Goal: Task Accomplishment & Management: Manage account settings

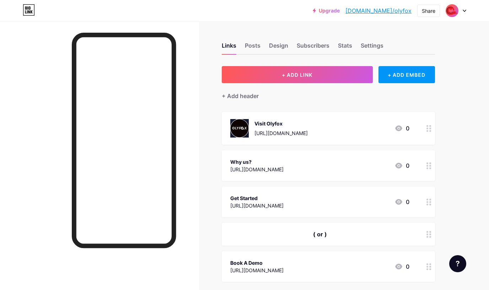
scroll to position [137, 0]
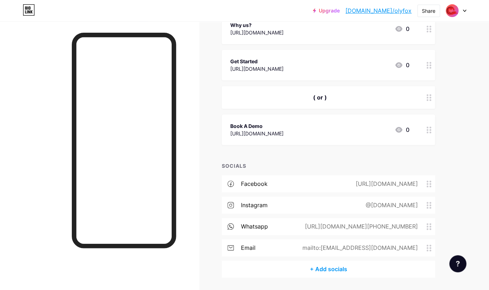
click at [417, 184] on div "[URL][DOMAIN_NAME]" at bounding box center [386, 184] width 82 height 9
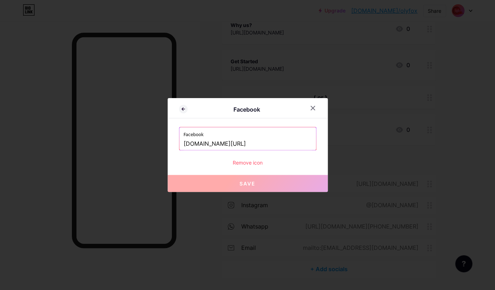
drag, startPoint x: 273, startPoint y: 143, endPoint x: 155, endPoint y: 143, distance: 117.4
click at [184, 143] on input "[DOMAIN_NAME][URL]" at bounding box center [248, 144] width 128 height 12
paste input "[URL][DOMAIN_NAME][DOMAIN_NAME]"
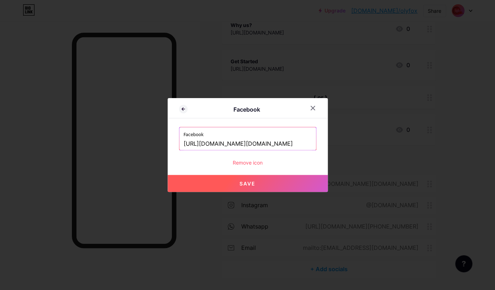
type input "[URL][DOMAIN_NAME][DOMAIN_NAME]"
click at [245, 184] on span "Save" at bounding box center [247, 184] width 16 height 6
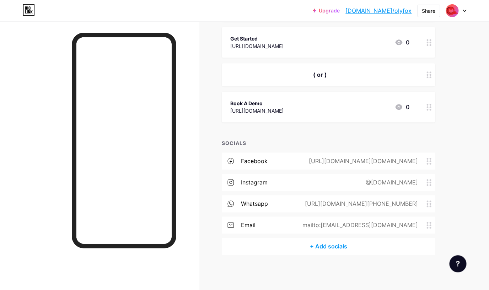
scroll to position [160, 0]
click at [431, 106] on circle at bounding box center [431, 107] width 2 height 2
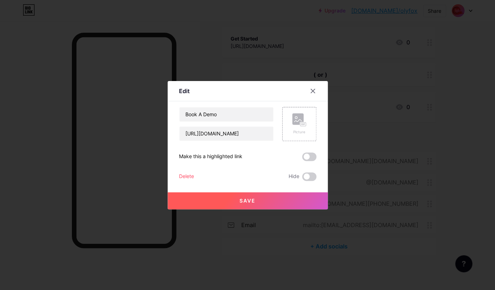
click at [191, 175] on div "Delete" at bounding box center [186, 176] width 15 height 9
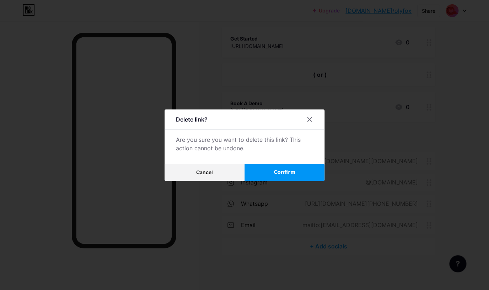
click at [304, 168] on button "Confirm" at bounding box center [285, 172] width 80 height 17
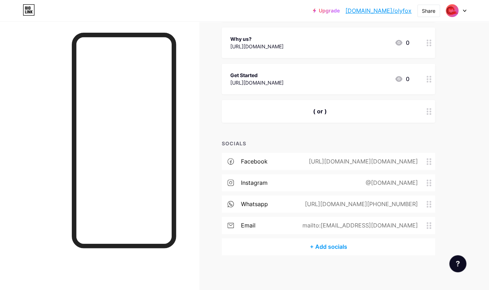
scroll to position [112, 0]
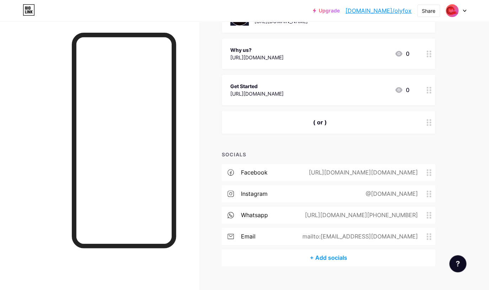
click at [431, 122] on circle at bounding box center [431, 123] width 2 height 2
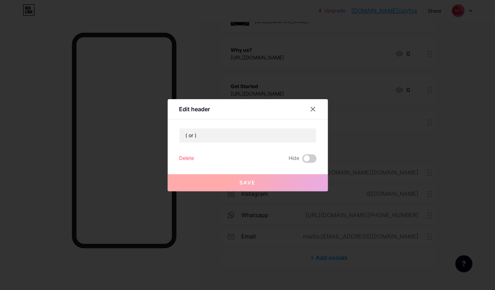
click at [189, 156] on div "Delete" at bounding box center [186, 158] width 15 height 9
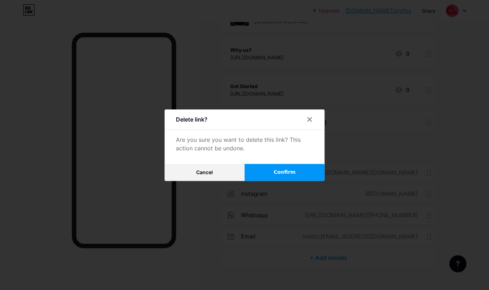
click at [294, 174] on span "Confirm" at bounding box center [285, 172] width 22 height 7
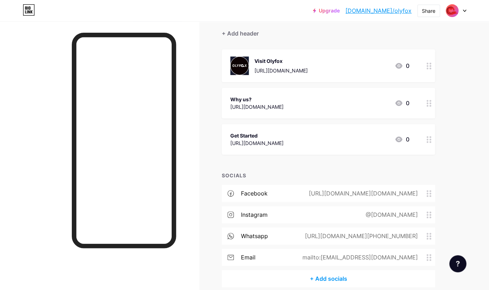
scroll to position [55, 0]
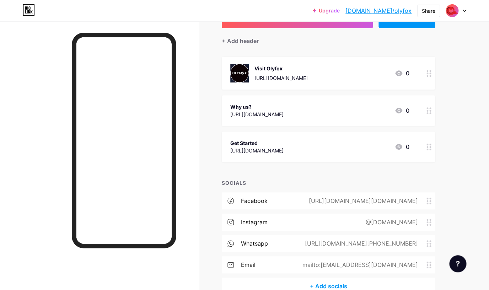
click at [377, 203] on div "[URL][DOMAIN_NAME][DOMAIN_NAME]" at bounding box center [362, 201] width 129 height 9
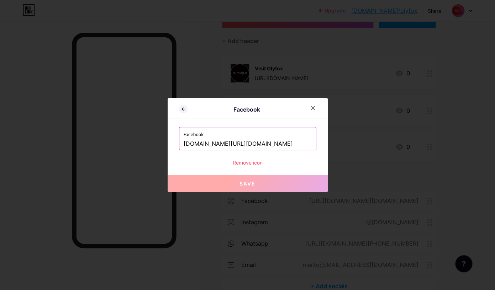
click at [298, 147] on input "[DOMAIN_NAME][URL][DOMAIN_NAME]" at bounding box center [248, 144] width 128 height 12
click at [312, 107] on icon at bounding box center [313, 108] width 6 height 6
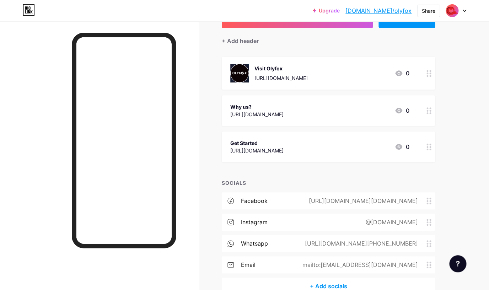
click at [475, 225] on div "Upgrade [DOMAIN_NAME]/olyfox... [DOMAIN_NAME]/olyfox Share Switch accounts Olyf…" at bounding box center [244, 137] width 489 height 385
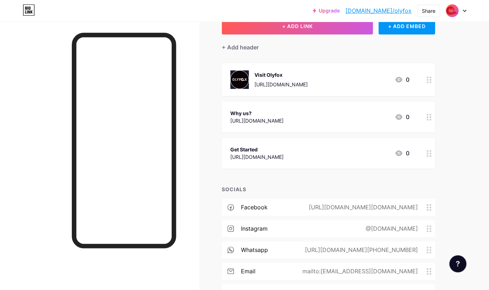
scroll to position [27, 0]
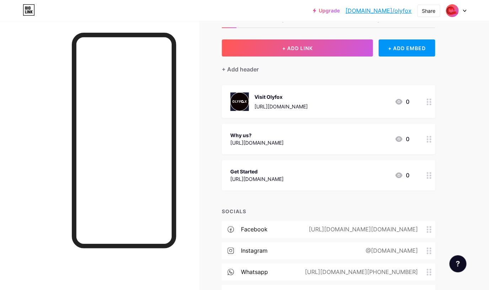
click at [284, 178] on div "[URL][DOMAIN_NAME]" at bounding box center [256, 178] width 53 height 7
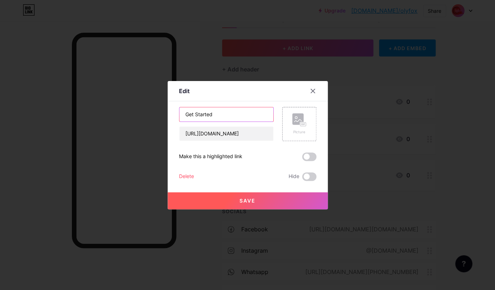
drag, startPoint x: 220, startPoint y: 115, endPoint x: 179, endPoint y: 111, distance: 41.1
click at [179, 111] on input "Get Started" at bounding box center [226, 114] width 94 height 14
type input "About us"
drag, startPoint x: 209, startPoint y: 112, endPoint x: 165, endPoint y: 111, distance: 44.1
click at [179, 111] on input "About us" at bounding box center [226, 114] width 94 height 14
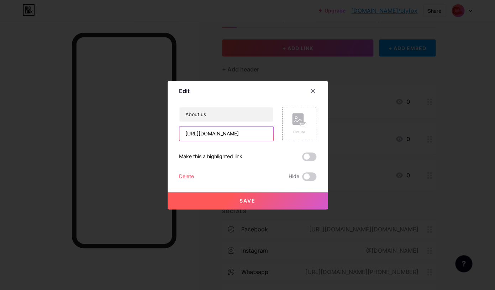
drag, startPoint x: 262, startPoint y: 135, endPoint x: 174, endPoint y: 134, distance: 88.2
click at [179, 134] on input "[URL][DOMAIN_NAME]" at bounding box center [226, 134] width 94 height 14
paste input "in/works/"
type input "[URL][DOMAIN_NAME]"
drag, startPoint x: 213, startPoint y: 116, endPoint x: 170, endPoint y: 116, distance: 43.0
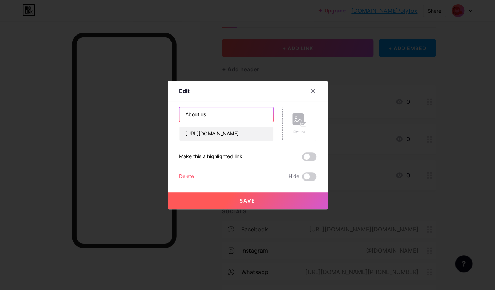
click at [179, 116] on input "About us" at bounding box center [226, 114] width 94 height 14
drag, startPoint x: 216, startPoint y: 114, endPoint x: 184, endPoint y: 108, distance: 32.5
click at [184, 108] on input "About us" at bounding box center [226, 114] width 94 height 14
type input "Portfolio"
click at [201, 101] on div "Edit" at bounding box center [247, 93] width 160 height 17
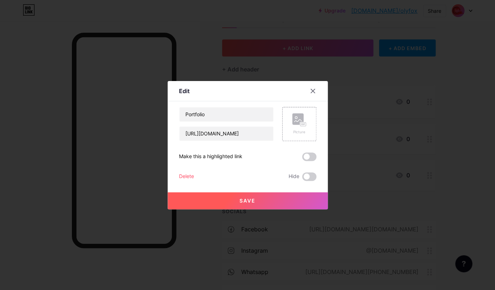
click at [248, 204] on button "Save" at bounding box center [247, 200] width 160 height 17
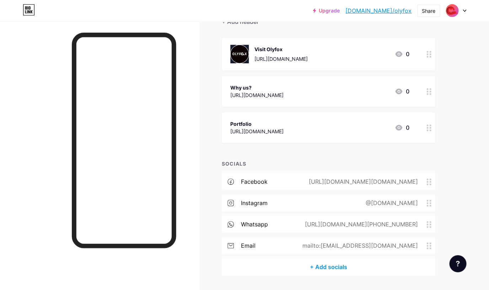
scroll to position [95, 0]
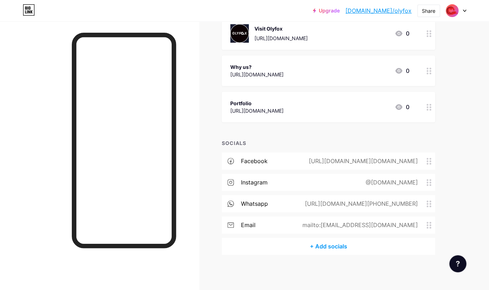
click at [387, 230] on div "email mailto:[EMAIL_ADDRESS][DOMAIN_NAME]" at bounding box center [328, 225] width 213 height 17
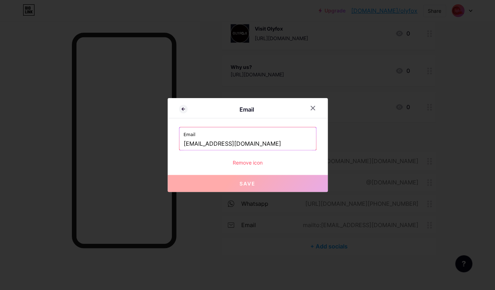
click at [266, 145] on input "[EMAIL_ADDRESS][DOMAIN_NAME]" at bounding box center [248, 144] width 128 height 12
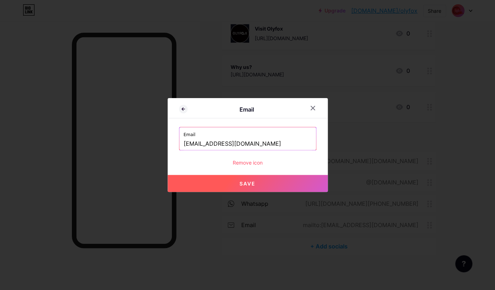
click at [261, 179] on button "Save" at bounding box center [247, 183] width 160 height 17
type input "mailto:[EMAIL_ADDRESS][DOMAIN_NAME]"
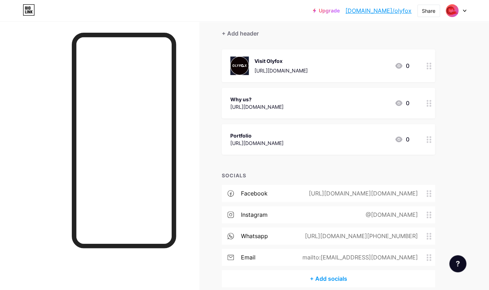
scroll to position [91, 0]
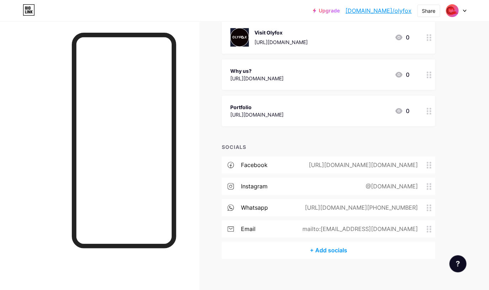
click at [320, 253] on div "+ Add socials" at bounding box center [328, 250] width 213 height 17
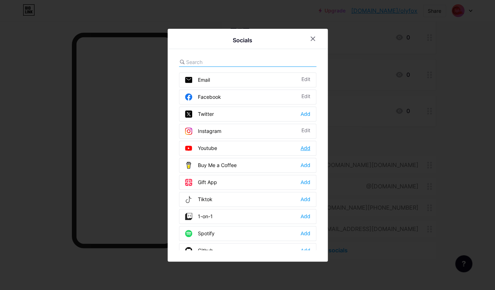
click at [300, 150] on div "Add" at bounding box center [305, 148] width 10 height 7
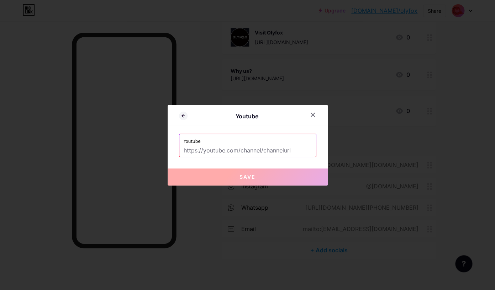
click at [257, 149] on input "text" at bounding box center [248, 151] width 128 height 12
paste input "[URL][DOMAIN_NAME]"
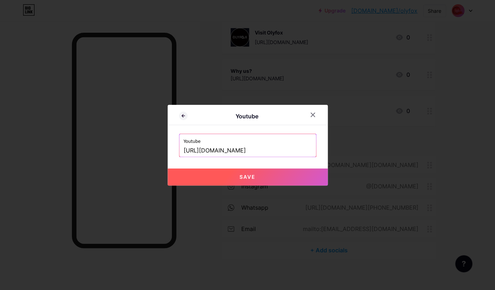
type input "[URL][DOMAIN_NAME]"
click at [244, 180] on span "Save" at bounding box center [247, 177] width 16 height 6
click at [261, 177] on button "Save" at bounding box center [247, 177] width 160 height 17
click at [259, 151] on input "[URL][DOMAIN_NAME]" at bounding box center [248, 151] width 128 height 12
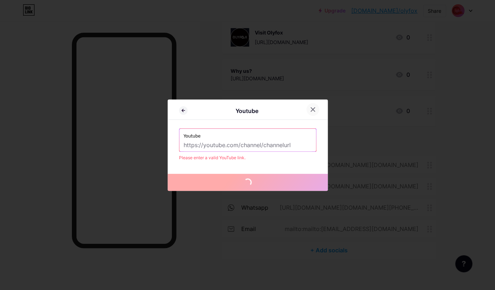
click at [311, 111] on icon at bounding box center [312, 109] width 4 height 4
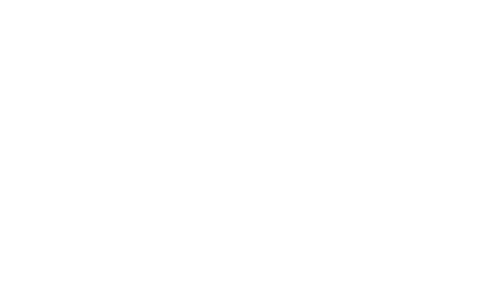
click at [178, 0] on html at bounding box center [247, 0] width 495 height 0
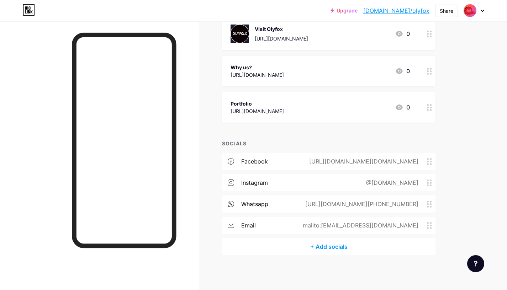
scroll to position [95, 0]
click at [326, 246] on div "+ Add socials" at bounding box center [328, 246] width 213 height 17
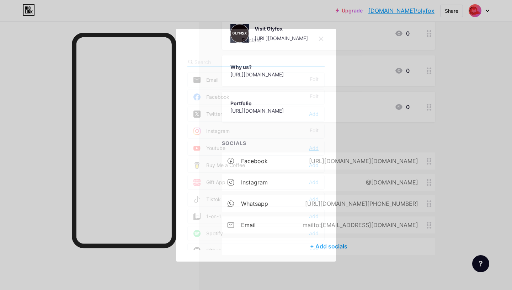
click at [309, 146] on div "Add" at bounding box center [314, 148] width 10 height 7
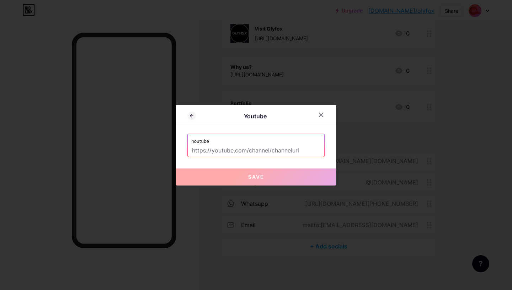
click at [260, 143] on label "Youtube" at bounding box center [256, 139] width 128 height 11
click at [260, 146] on input "text" at bounding box center [256, 151] width 128 height 12
paste input "[URL][DOMAIN_NAME]"
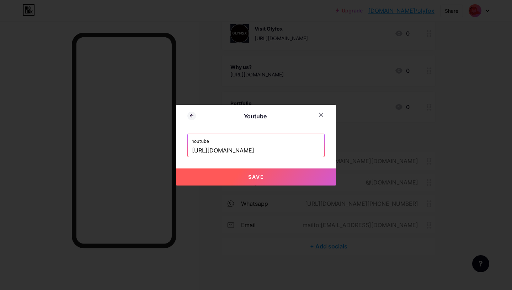
type input "[URL][DOMAIN_NAME]"
click at [265, 179] on button "Save" at bounding box center [256, 177] width 160 height 17
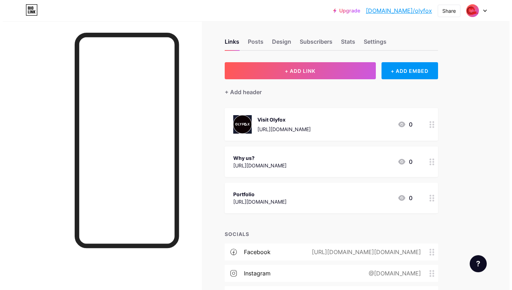
scroll to position [0, 0]
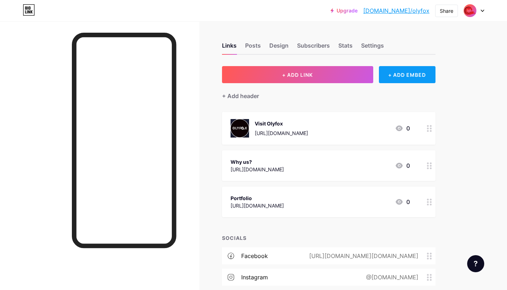
click at [393, 73] on div "+ ADD EMBED" at bounding box center [407, 74] width 57 height 17
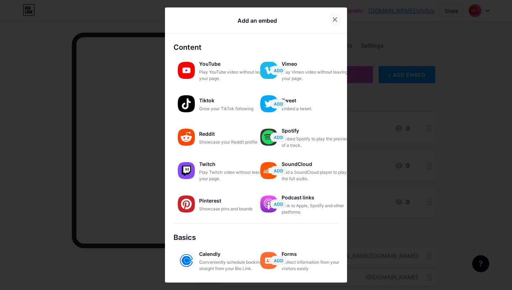
click at [332, 22] on icon at bounding box center [335, 20] width 6 height 6
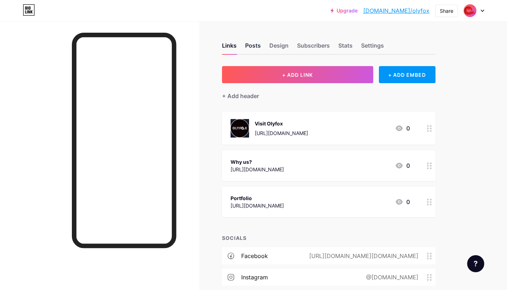
click at [254, 47] on div "Posts" at bounding box center [253, 47] width 16 height 13
click at [222, 45] on div "Links" at bounding box center [229, 47] width 15 height 13
click at [255, 47] on div "Posts" at bounding box center [253, 47] width 16 height 13
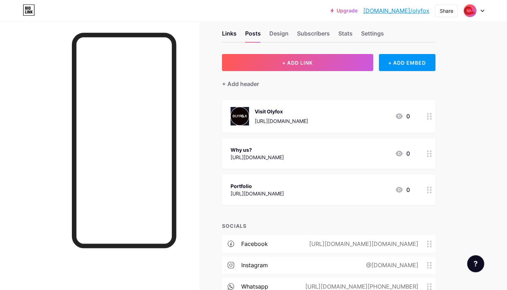
scroll to position [40, 0]
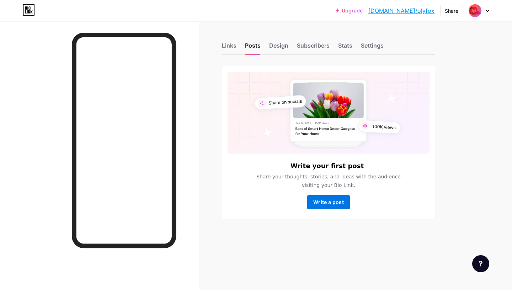
click at [331, 205] on span "Write a post" at bounding box center [328, 202] width 31 height 6
click at [330, 205] on span "Write a post" at bounding box center [328, 202] width 31 height 6
click at [322, 204] on span "Write a post" at bounding box center [328, 202] width 31 height 6
click at [323, 203] on span "Write a post" at bounding box center [328, 202] width 31 height 6
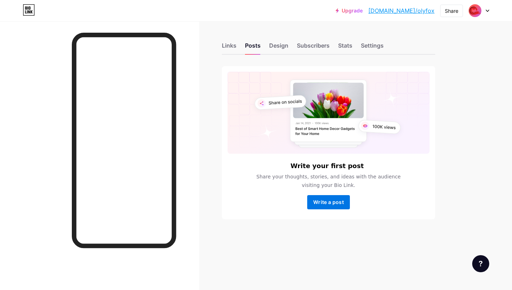
click at [323, 203] on span "Write a post" at bounding box center [328, 202] width 31 height 6
